Goal: Information Seeking & Learning: Find contact information

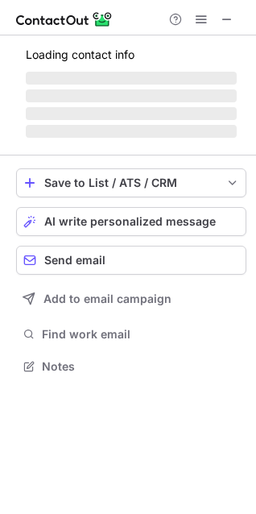
scroll to position [8, 7]
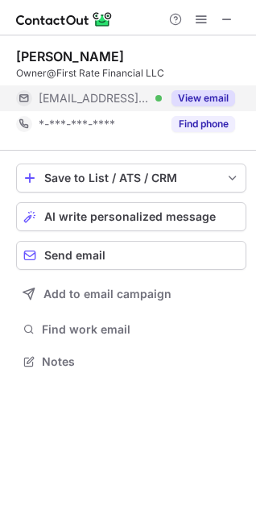
click at [199, 98] on button "View email" at bounding box center [204, 98] width 64 height 16
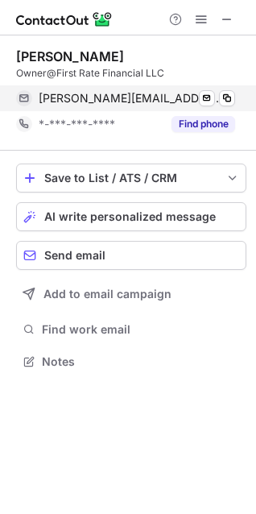
click at [234, 88] on div "clemons@firstratefin.com Verified Send email Copy" at bounding box center [125, 98] width 219 height 26
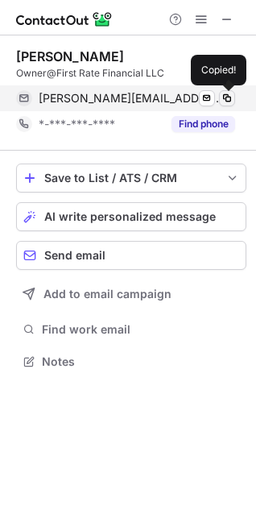
click at [224, 100] on span at bounding box center [227, 98] width 13 height 13
click at [224, 98] on span at bounding box center [227, 98] width 13 height 13
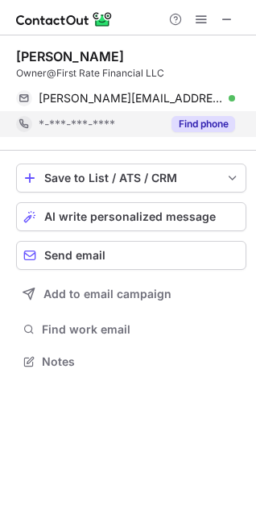
click at [180, 132] on div "Find phone" at bounding box center [198, 124] width 73 height 26
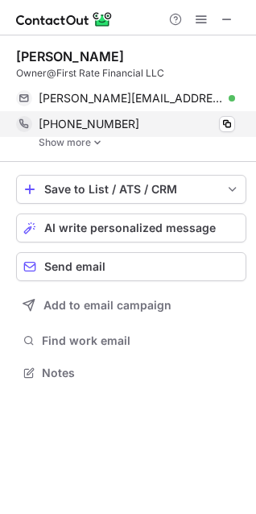
scroll to position [361, 256]
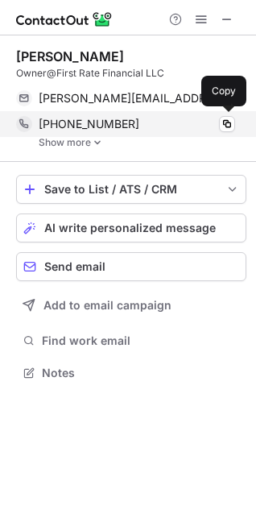
click at [114, 124] on span "+16108428835" at bounding box center [89, 124] width 101 height 14
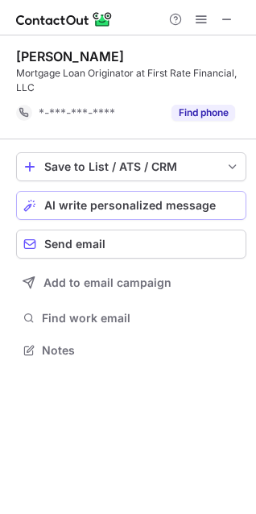
scroll to position [338, 256]
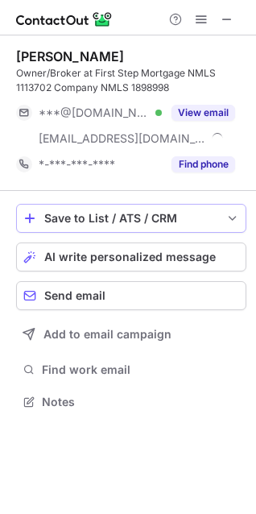
scroll to position [390, 256]
click at [224, 18] on span at bounding box center [227, 19] width 13 height 13
drag, startPoint x: 169, startPoint y: 92, endPoint x: 180, endPoint y: 96, distance: 11.2
click at [172, 92] on div "Owner/Broker at First Step Mortgage NMLS 1113702 Company NMLS 1898998" at bounding box center [131, 80] width 230 height 29
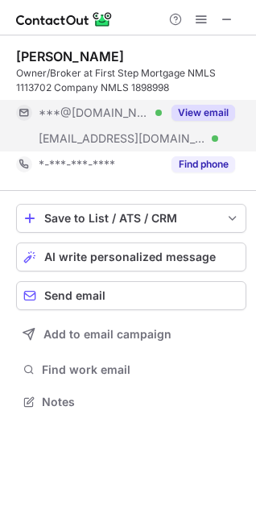
drag, startPoint x: 188, startPoint y: 99, endPoint x: 205, endPoint y: 109, distance: 19.5
click at [196, 101] on div "View email" at bounding box center [198, 113] width 73 height 26
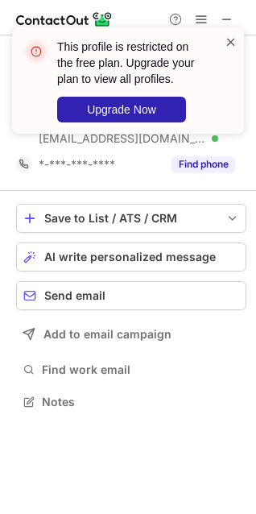
click at [231, 35] on span at bounding box center [231, 42] width 13 height 16
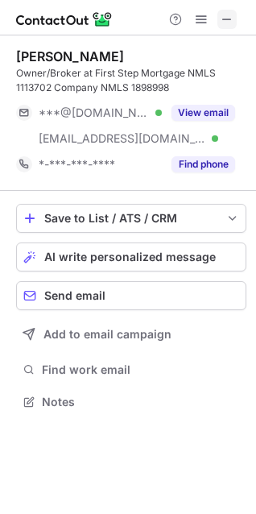
click at [231, 14] on span at bounding box center [227, 19] width 13 height 13
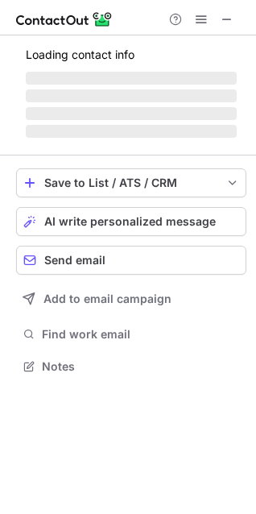
scroll to position [354, 256]
click at [163, 129] on span "‌" at bounding box center [131, 131] width 211 height 13
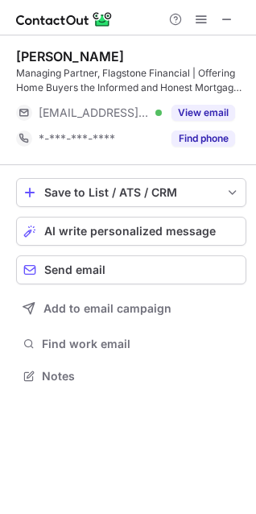
scroll to position [364, 256]
click at [163, 130] on div "Find phone" at bounding box center [198, 139] width 73 height 26
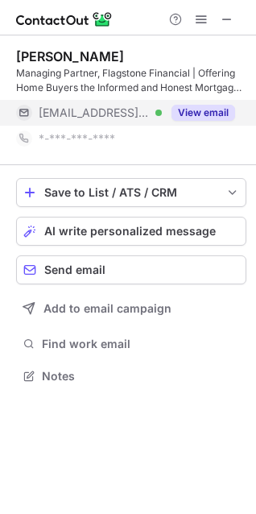
click at [202, 108] on button "View email" at bounding box center [204, 113] width 64 height 16
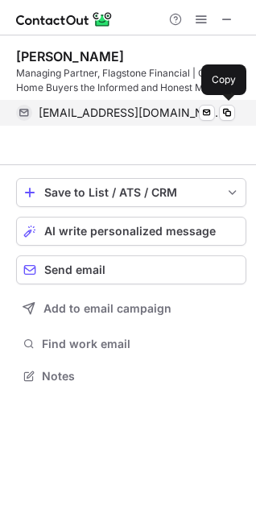
scroll to position [338, 256]
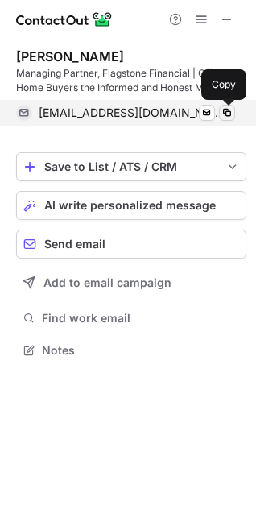
click at [225, 109] on span at bounding box center [227, 112] width 13 height 13
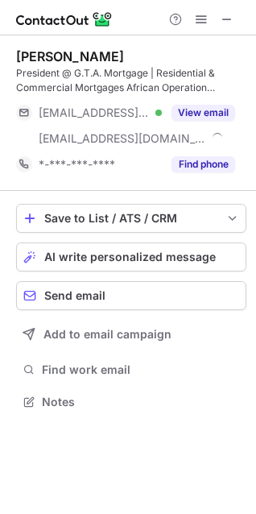
scroll to position [390, 256]
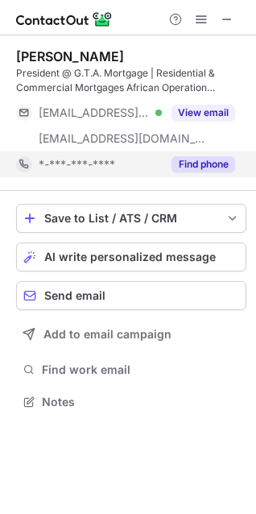
drag, startPoint x: 192, startPoint y: 168, endPoint x: 174, endPoint y: 202, distance: 38.2
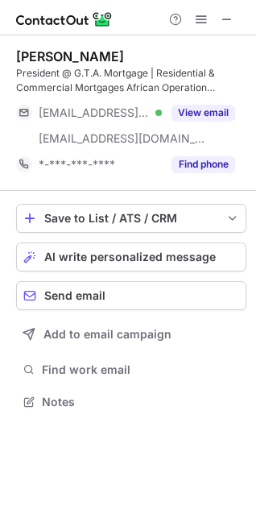
click at [192, 169] on button "Find phone" at bounding box center [204, 164] width 64 height 16
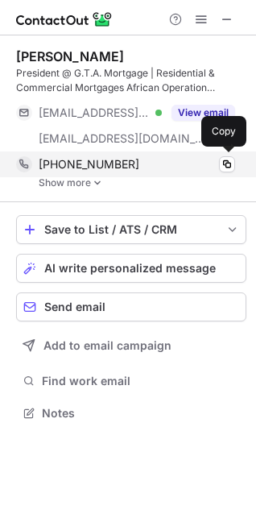
scroll to position [401, 256]
click at [125, 169] on div "+12142779777" at bounding box center [137, 164] width 197 height 14
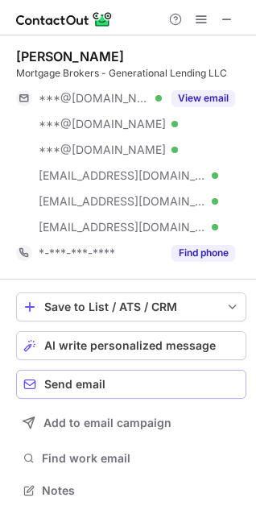
scroll to position [479, 256]
drag, startPoint x: 192, startPoint y: 252, endPoint x: 138, endPoint y: 284, distance: 62.8
click at [176, 265] on div "Find phone" at bounding box center [198, 253] width 73 height 26
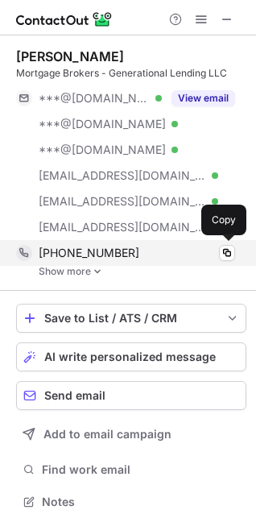
scroll to position [490, 245]
click at [134, 251] on div "+18177845010" at bounding box center [137, 253] width 197 height 14
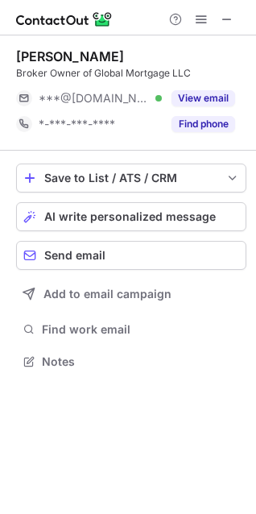
scroll to position [8, 7]
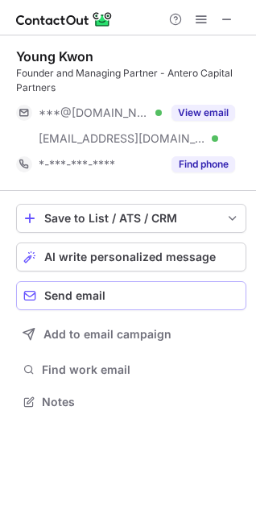
scroll to position [390, 256]
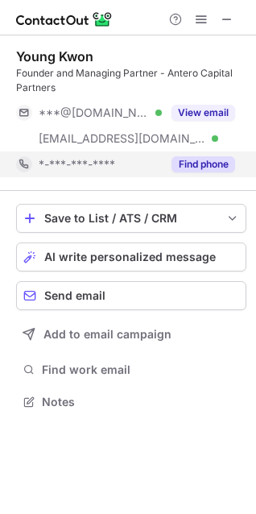
drag, startPoint x: 199, startPoint y: 152, endPoint x: 202, endPoint y: 174, distance: 22.0
click at [202, 172] on div "Find phone" at bounding box center [198, 164] width 73 height 26
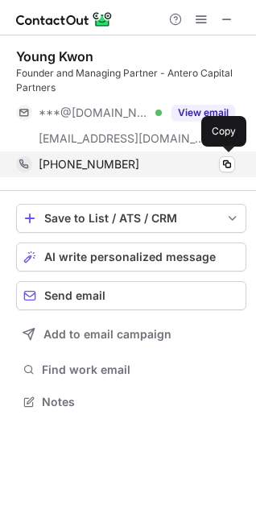
click at [135, 162] on div "[PHONE_NUMBER]" at bounding box center [137, 164] width 197 height 14
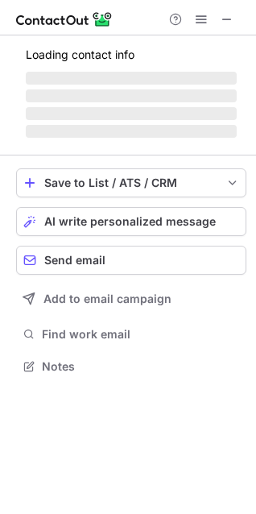
scroll to position [390, 256]
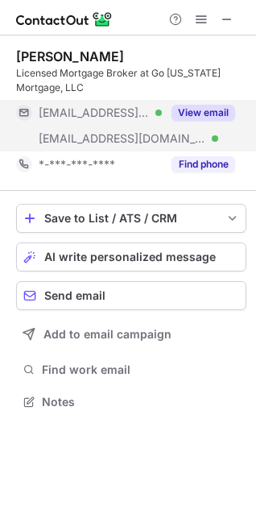
click at [205, 103] on div "View email" at bounding box center [198, 113] width 73 height 26
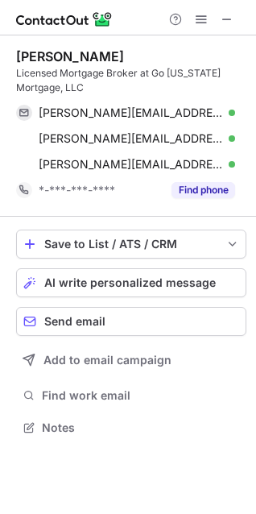
scroll to position [416, 256]
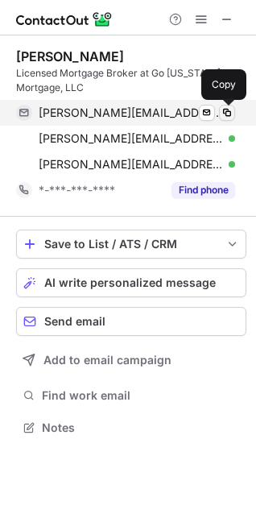
click at [225, 110] on span at bounding box center [227, 112] width 13 height 13
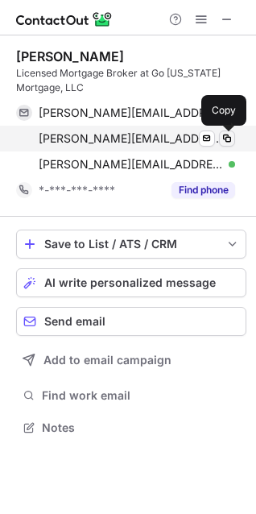
click at [223, 135] on span at bounding box center [227, 138] width 13 height 13
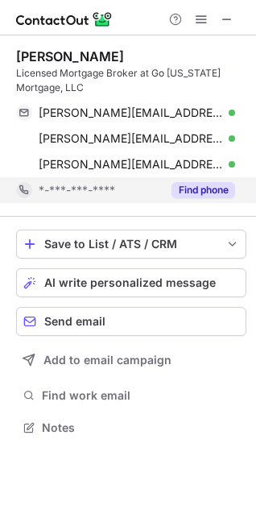
click at [163, 182] on div "Find phone" at bounding box center [198, 190] width 73 height 26
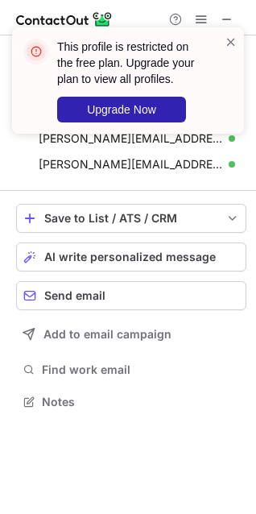
scroll to position [390, 256]
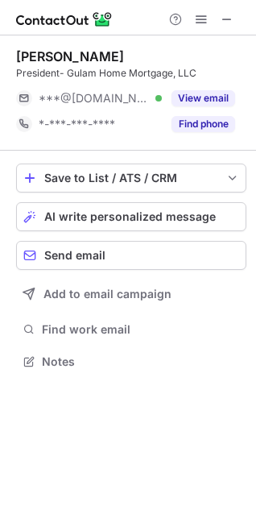
scroll to position [8, 7]
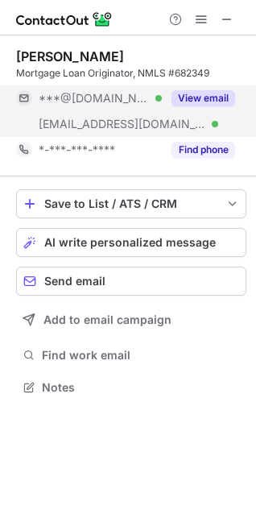
scroll to position [376, 256]
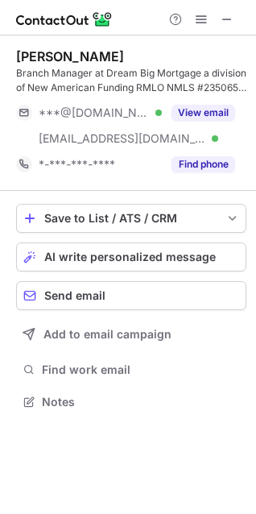
scroll to position [390, 256]
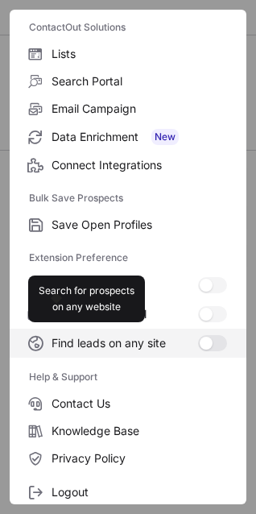
scroll to position [156, 0]
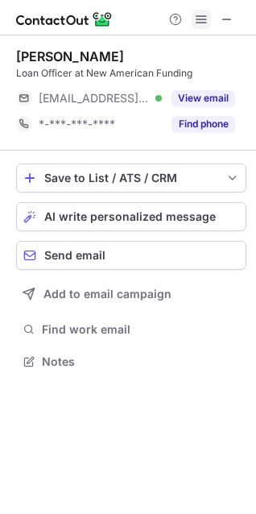
click at [206, 18] on span at bounding box center [201, 19] width 13 height 13
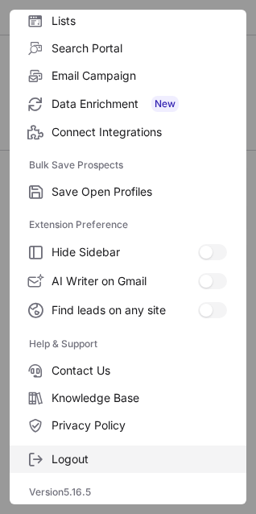
click at [72, 460] on span "Logout" at bounding box center [140, 459] width 176 height 14
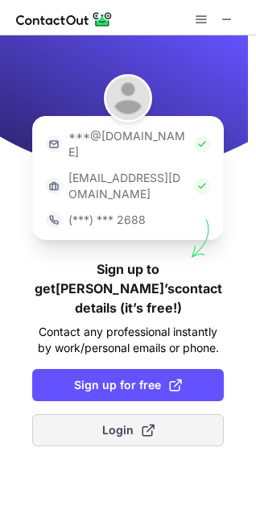
click at [118, 422] on span "Login" at bounding box center [128, 430] width 52 height 16
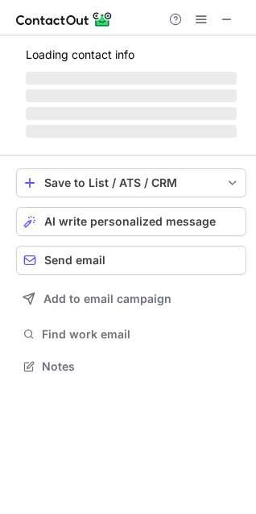
scroll to position [335, 256]
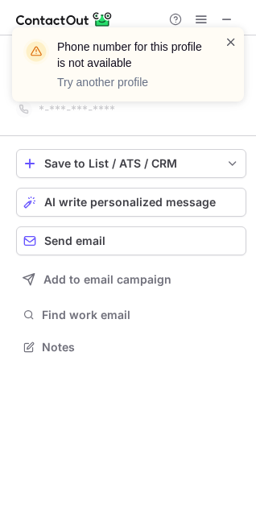
drag, startPoint x: 230, startPoint y: 35, endPoint x: 34, endPoint y: 59, distance: 198.0
click at [226, 37] on span at bounding box center [231, 42] width 13 height 16
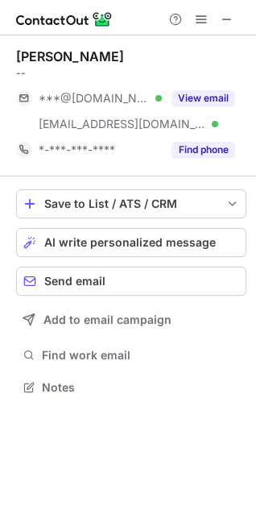
scroll to position [376, 256]
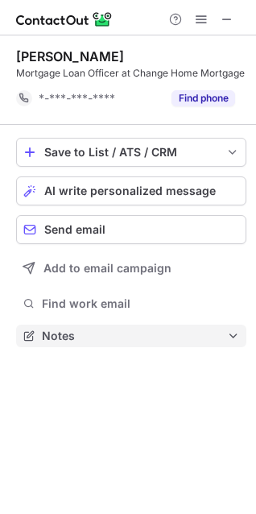
scroll to position [325, 256]
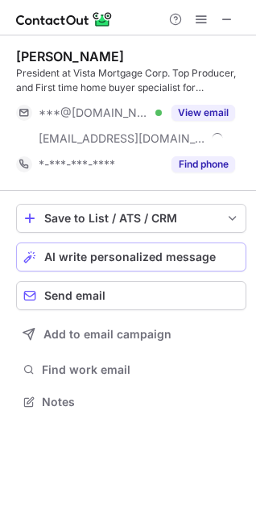
scroll to position [390, 256]
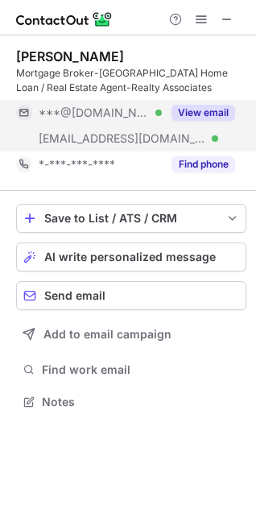
scroll to position [390, 256]
click at [209, 101] on div "View email" at bounding box center [198, 113] width 73 height 26
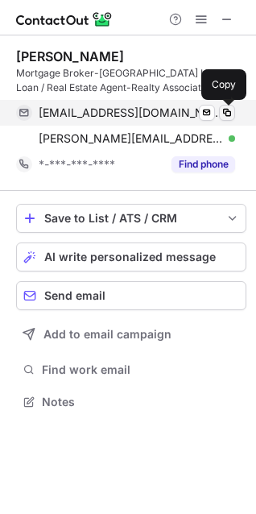
click at [231, 110] on span at bounding box center [227, 112] width 13 height 13
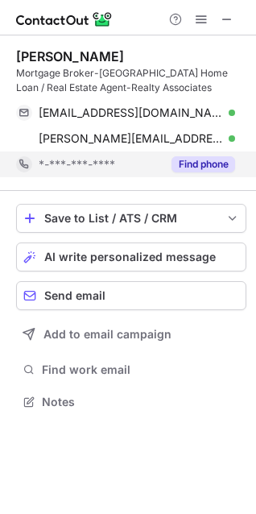
click at [184, 157] on button "Find phone" at bounding box center [204, 164] width 64 height 16
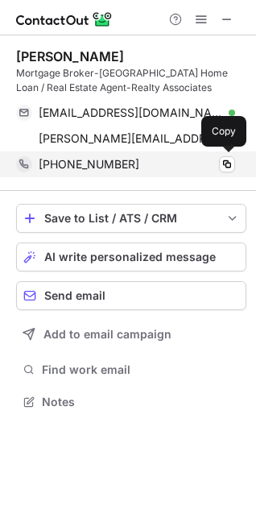
click at [172, 160] on div "+17137779996" at bounding box center [137, 164] width 197 height 14
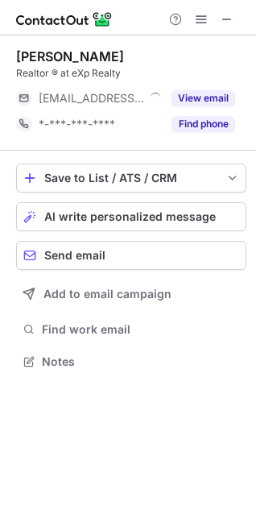
scroll to position [8, 7]
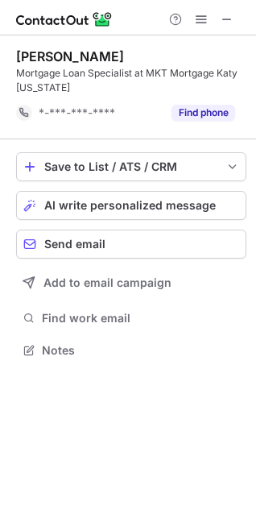
scroll to position [338, 256]
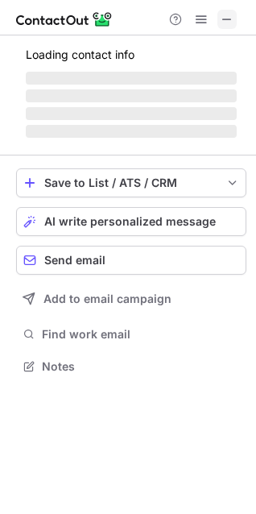
scroll to position [390, 256]
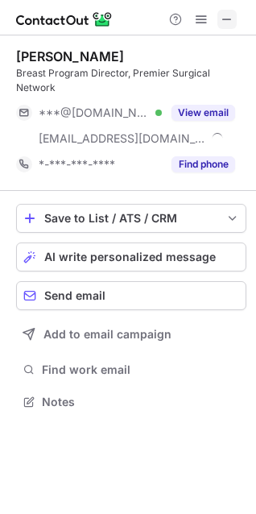
click at [222, 19] on span at bounding box center [227, 19] width 13 height 13
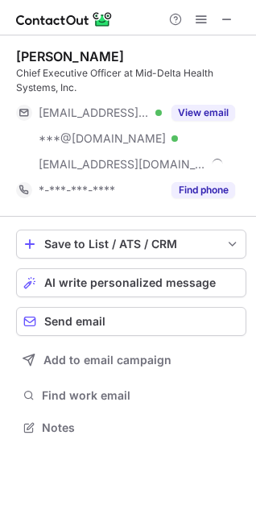
scroll to position [416, 256]
click at [205, 99] on div "[PERSON_NAME] Chief Executive Officer at Mid-Delta Health Systems, Inc. [EMAIL_…" at bounding box center [131, 125] width 230 height 155
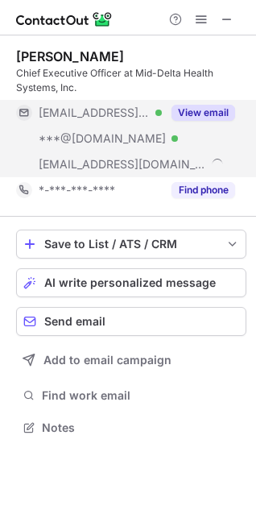
drag, startPoint x: 197, startPoint y: 103, endPoint x: 197, endPoint y: 130, distance: 26.6
click at [197, 103] on div "View email" at bounding box center [198, 113] width 73 height 26
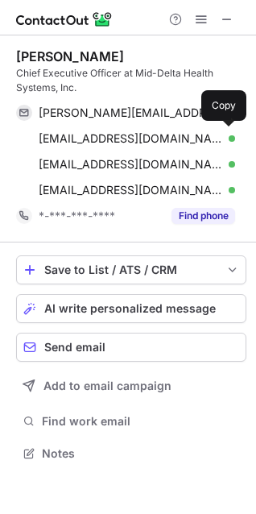
scroll to position [441, 256]
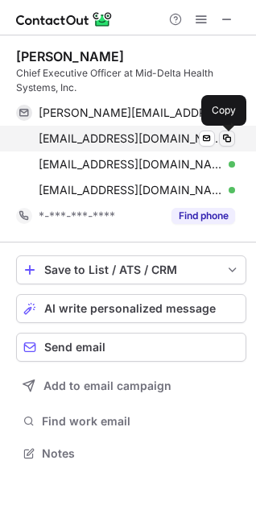
click at [221, 135] on span at bounding box center [227, 138] width 13 height 13
